Goal: Information Seeking & Learning: Learn about a topic

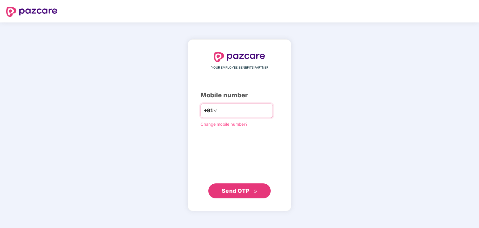
click at [233, 110] on input "number" at bounding box center [243, 111] width 51 height 10
type input "**********"
click at [251, 192] on span "Send OTP" at bounding box center [240, 191] width 36 height 9
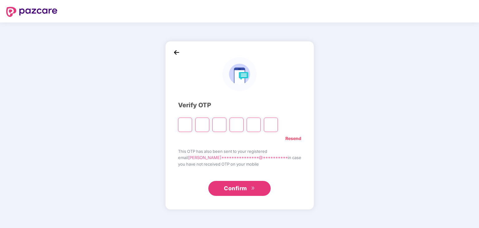
type input "*"
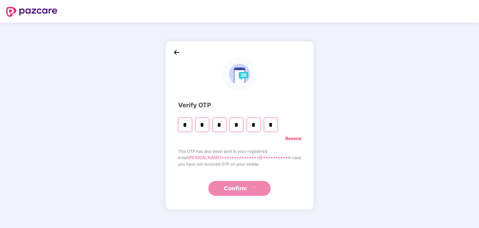
type input "*"
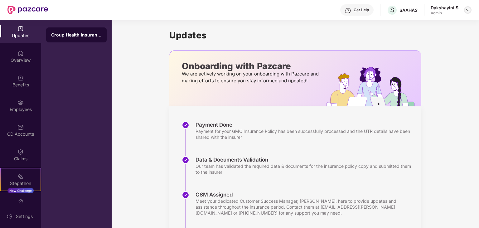
click at [467, 11] on img at bounding box center [468, 9] width 5 height 5
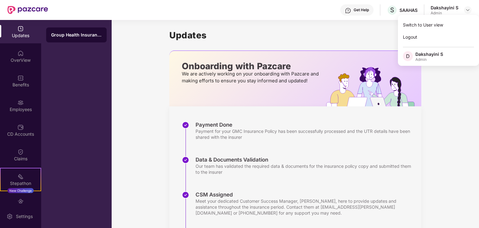
click at [457, 88] on div "Updates Onboarding with Pazcare We are actively working on your onboarding with…" at bounding box center [296, 179] width 368 height 318
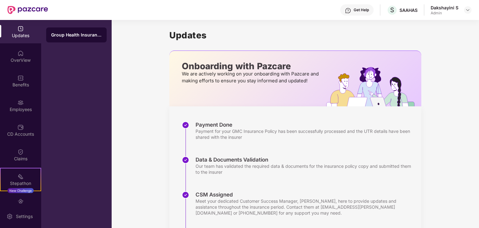
scroll to position [110, 0]
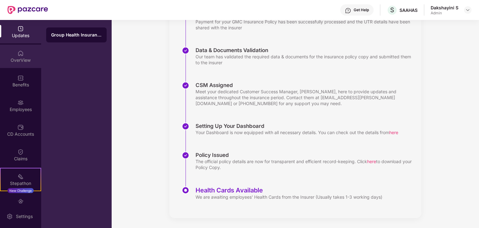
click at [26, 57] on div "OverView" at bounding box center [20, 56] width 41 height 23
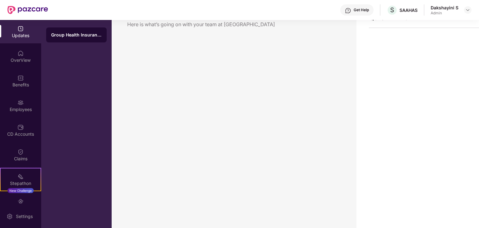
scroll to position [20, 0]
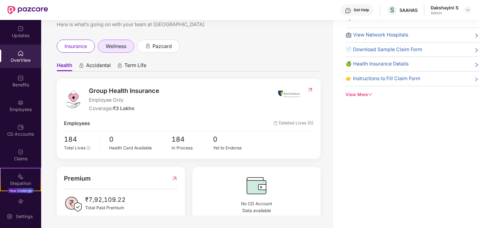
click at [116, 47] on span "wellness" at bounding box center [116, 46] width 21 height 8
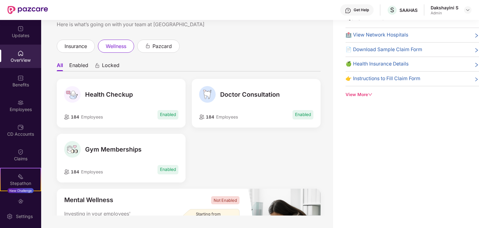
click at [115, 94] on span "Health Checkup" at bounding box center [109, 94] width 48 height 7
click at [77, 115] on span "184" at bounding box center [75, 117] width 10 height 5
click at [108, 91] on span "Health Checkup" at bounding box center [109, 94] width 48 height 7
click at [83, 66] on li "Enabled" at bounding box center [78, 66] width 19 height 9
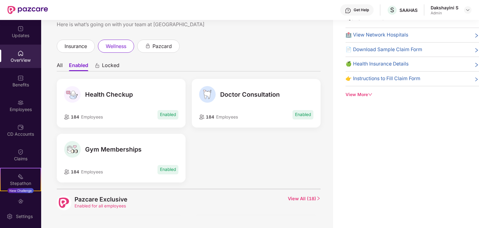
click at [94, 95] on span "Health Checkup" at bounding box center [109, 94] width 48 height 7
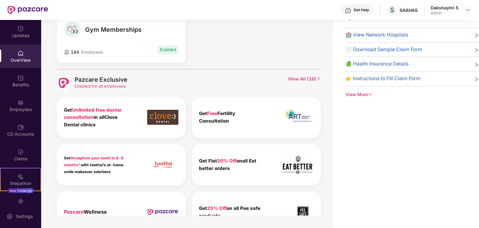
scroll to position [157, 0]
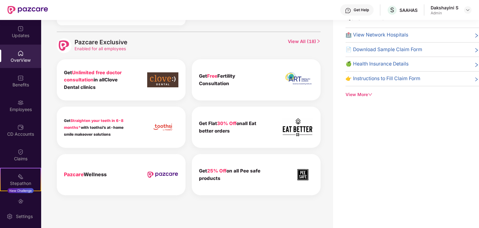
click at [221, 122] on span "30% Off" at bounding box center [226, 123] width 19 height 6
click at [221, 129] on b "Get Flat 30% Off onall Eat better orders" at bounding box center [227, 126] width 57 height 13
click at [102, 121] on span "Straighten your teeth in 6-8 months*" at bounding box center [94, 124] width 60 height 12
click at [227, 121] on span "30% Off" at bounding box center [226, 123] width 19 height 6
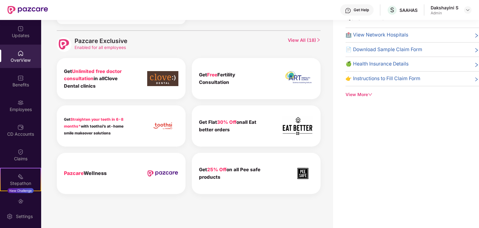
scroll to position [0, 0]
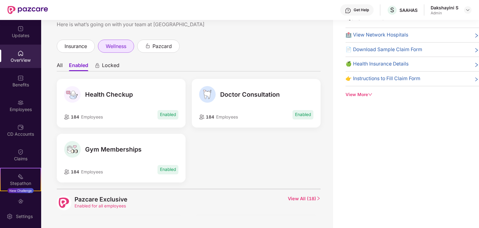
click at [125, 46] on span "wellness" at bounding box center [116, 46] width 21 height 8
click at [160, 45] on span "pazcard" at bounding box center [162, 46] width 19 height 8
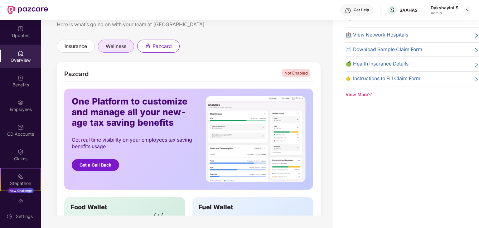
click at [116, 49] on span "wellness" at bounding box center [116, 46] width 21 height 8
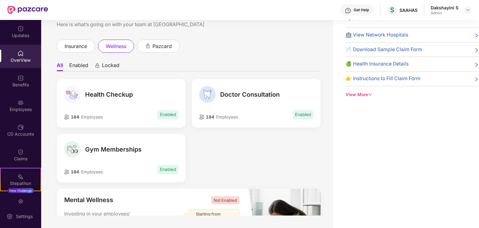
click at [99, 115] on span "Employees" at bounding box center [92, 117] width 22 height 5
click at [104, 94] on span "Health Checkup" at bounding box center [109, 94] width 48 height 7
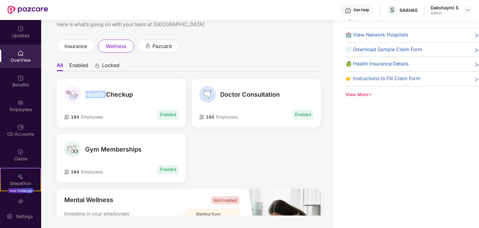
click at [104, 94] on span "Health Checkup" at bounding box center [109, 94] width 48 height 7
click at [147, 103] on div "Health Checkup 184 Employees Enabled" at bounding box center [121, 103] width 129 height 49
click at [120, 97] on span "Health Checkup" at bounding box center [109, 94] width 48 height 7
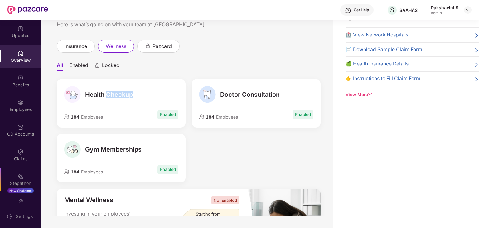
click at [120, 97] on span "Health Checkup" at bounding box center [109, 94] width 48 height 7
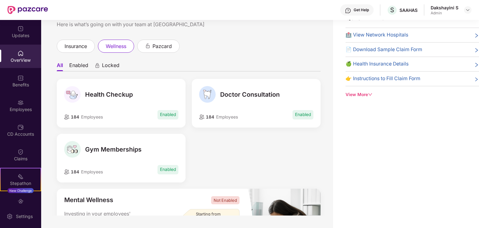
click at [120, 97] on span "Health Checkup" at bounding box center [109, 94] width 48 height 7
click at [119, 97] on span "Health Checkup" at bounding box center [109, 94] width 48 height 7
